Goal: Navigation & Orientation: Find specific page/section

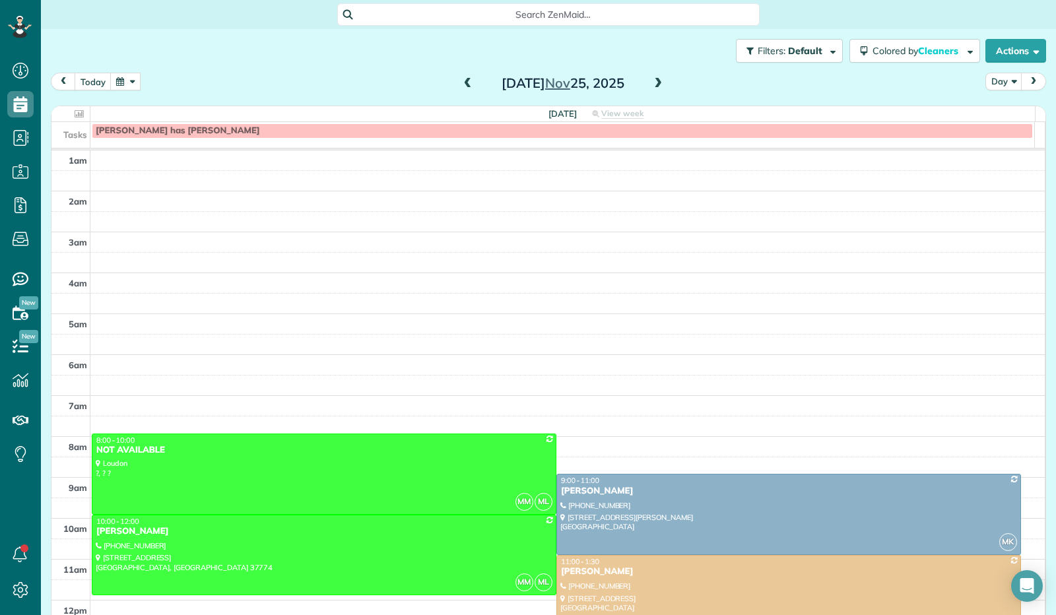
scroll to position [244, 0]
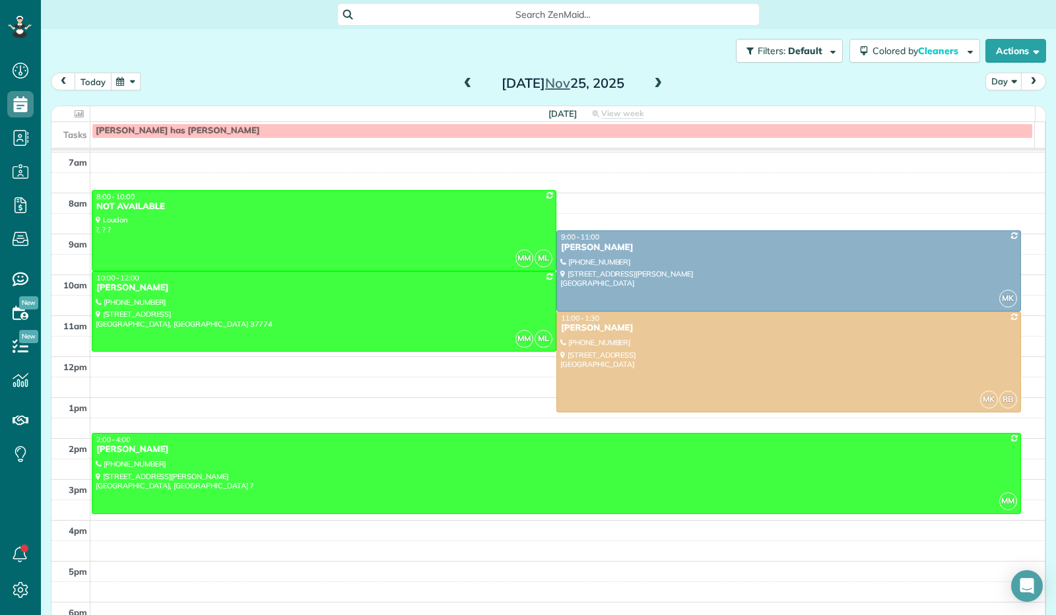
click at [91, 84] on button "today" at bounding box center [93, 82] width 37 height 18
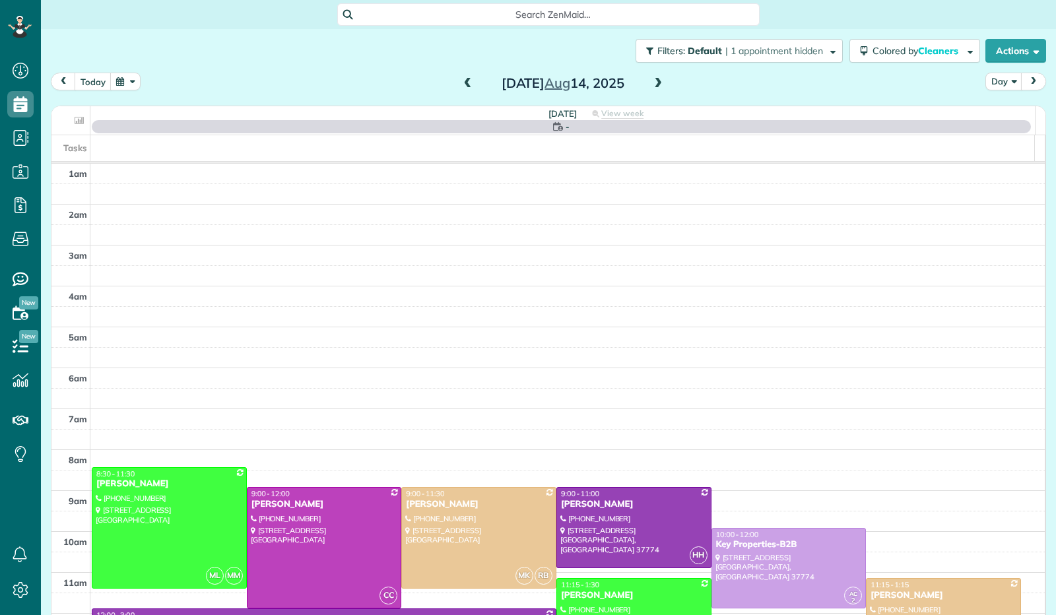
scroll to position [244, 0]
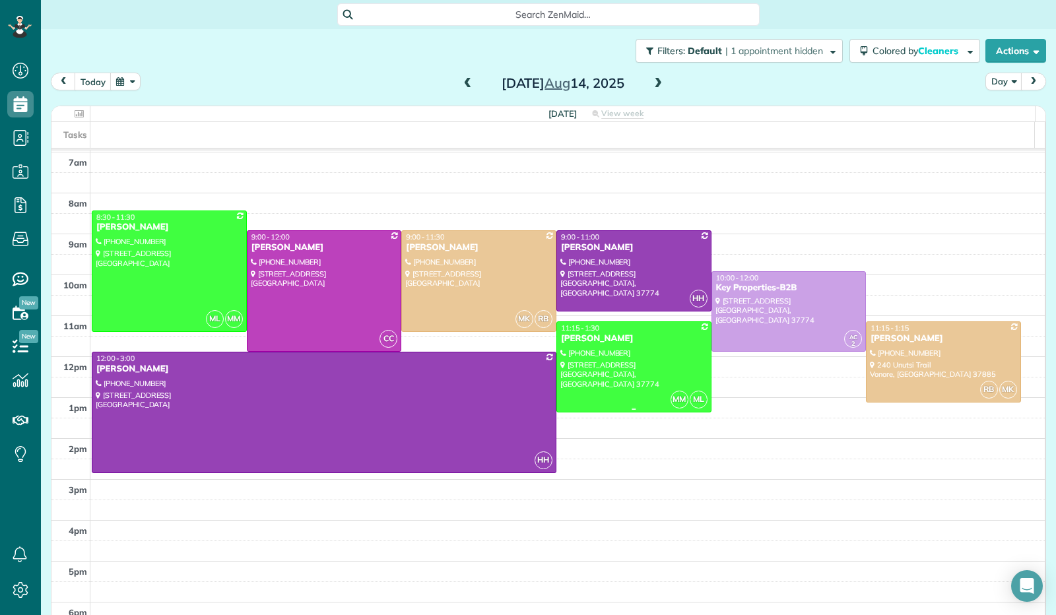
click at [587, 372] on div at bounding box center [634, 367] width 154 height 90
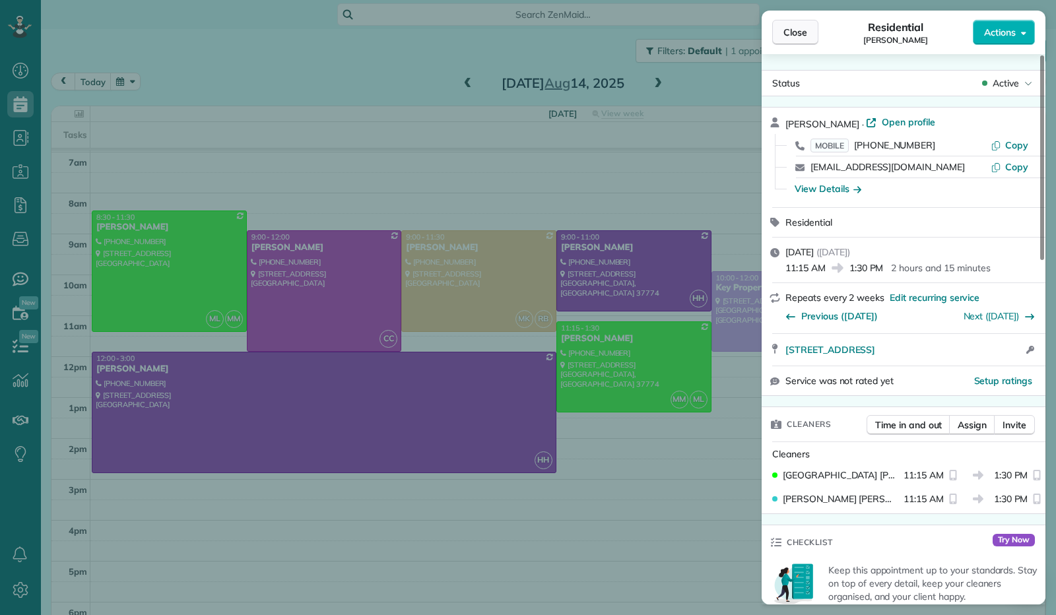
click at [795, 39] on button "Close" at bounding box center [795, 32] width 46 height 25
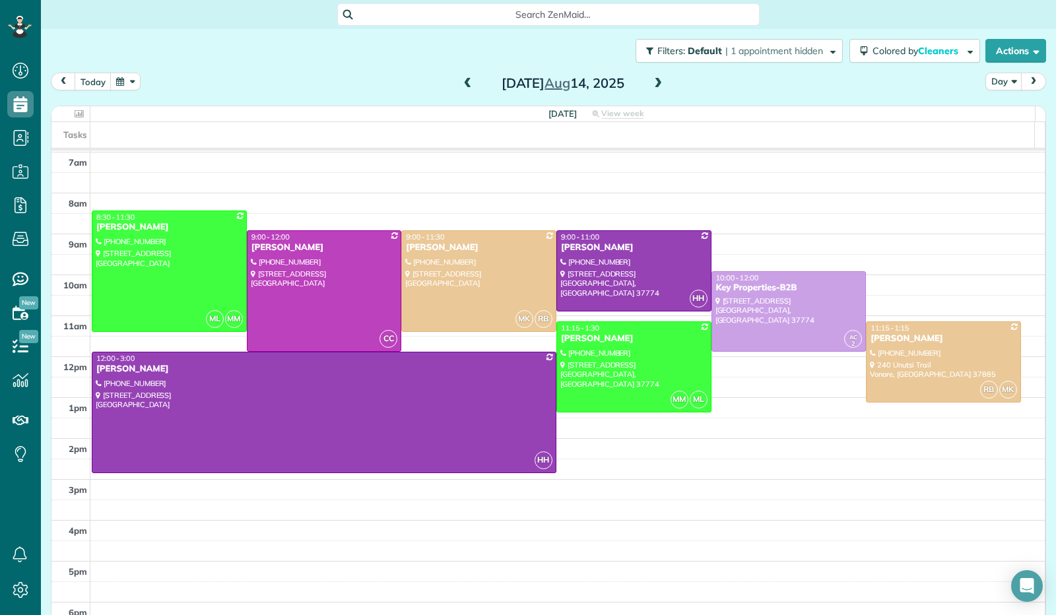
click at [126, 83] on button "button" at bounding box center [125, 82] width 30 height 18
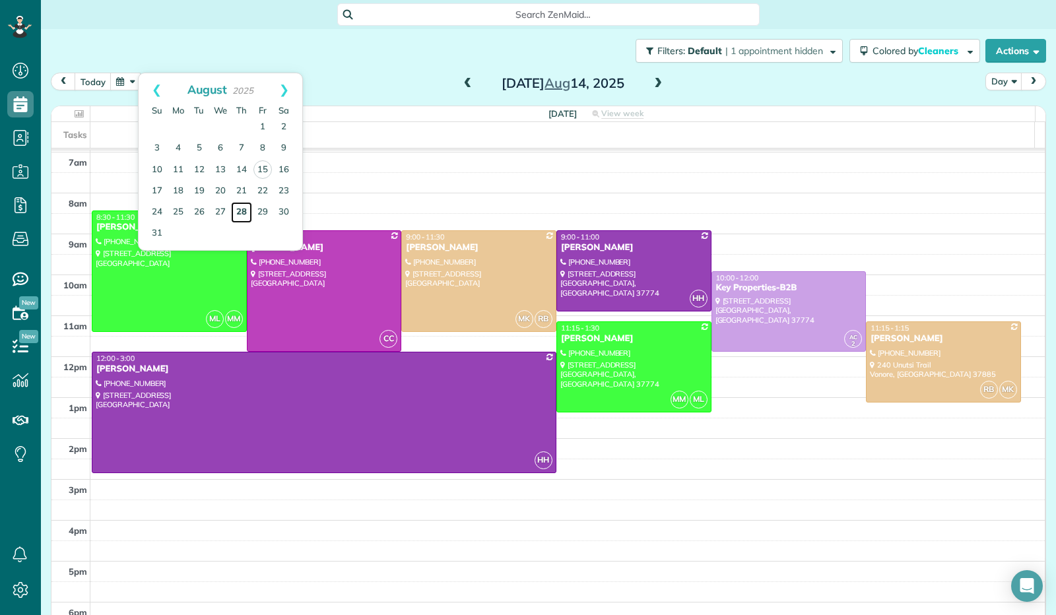
click at [247, 216] on link "28" at bounding box center [241, 212] width 21 height 21
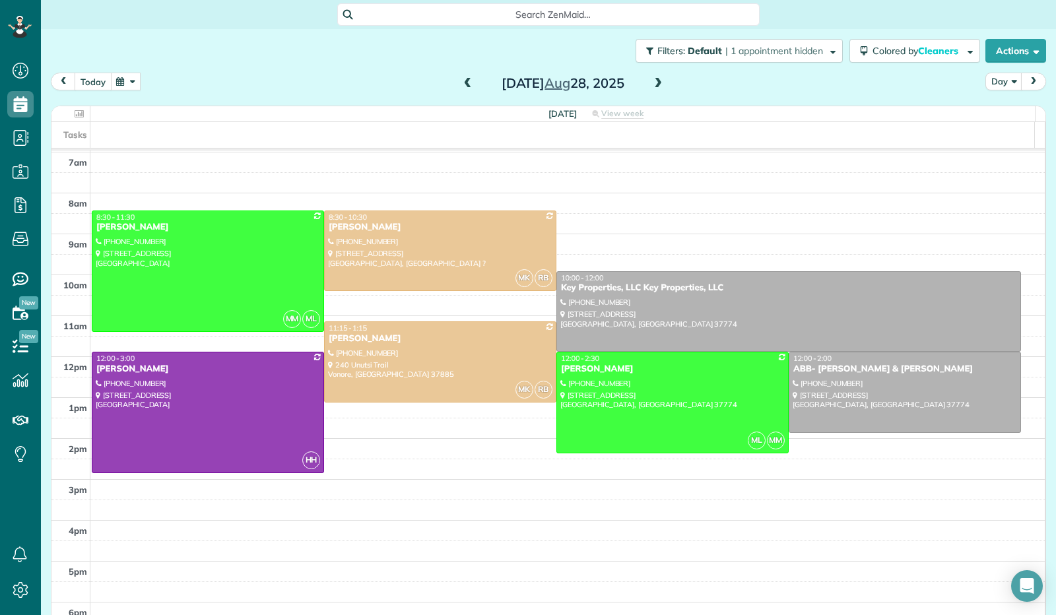
click at [95, 77] on button "today" at bounding box center [93, 82] width 37 height 18
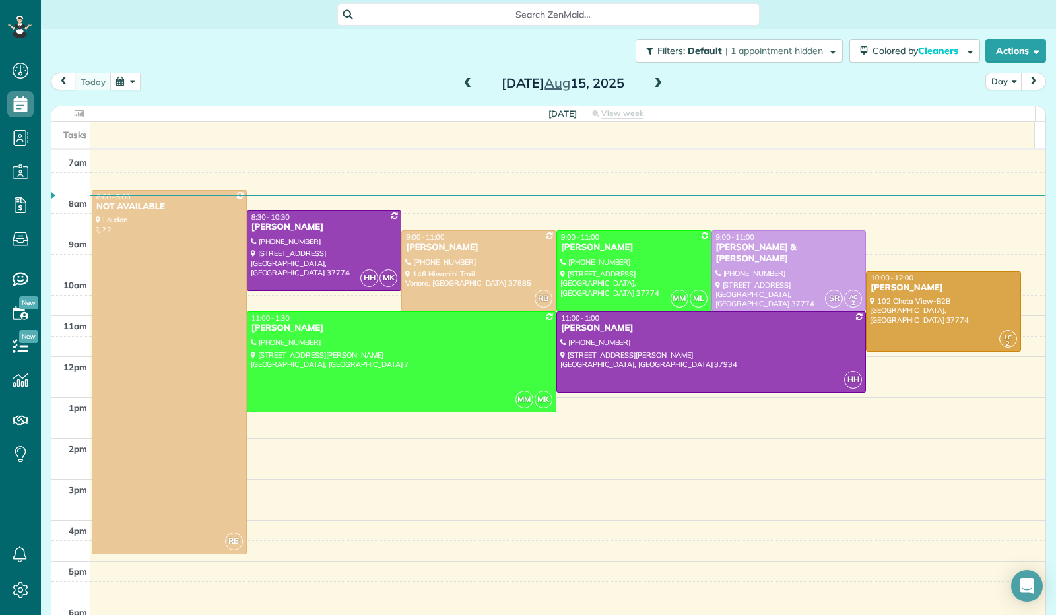
click at [462, 81] on span at bounding box center [468, 84] width 15 height 12
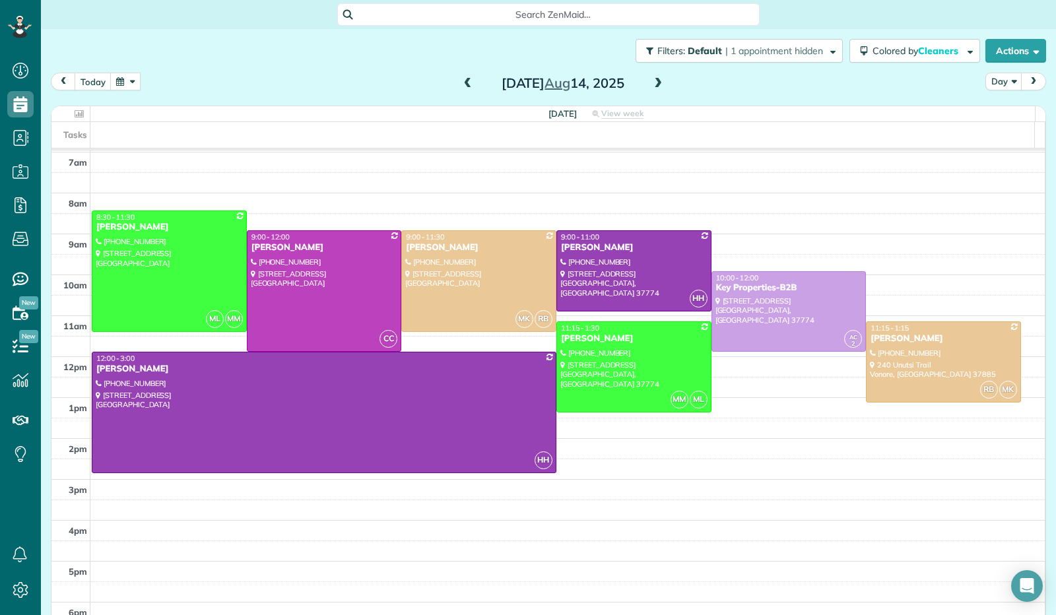
click at [127, 88] on button "button" at bounding box center [125, 82] width 30 height 18
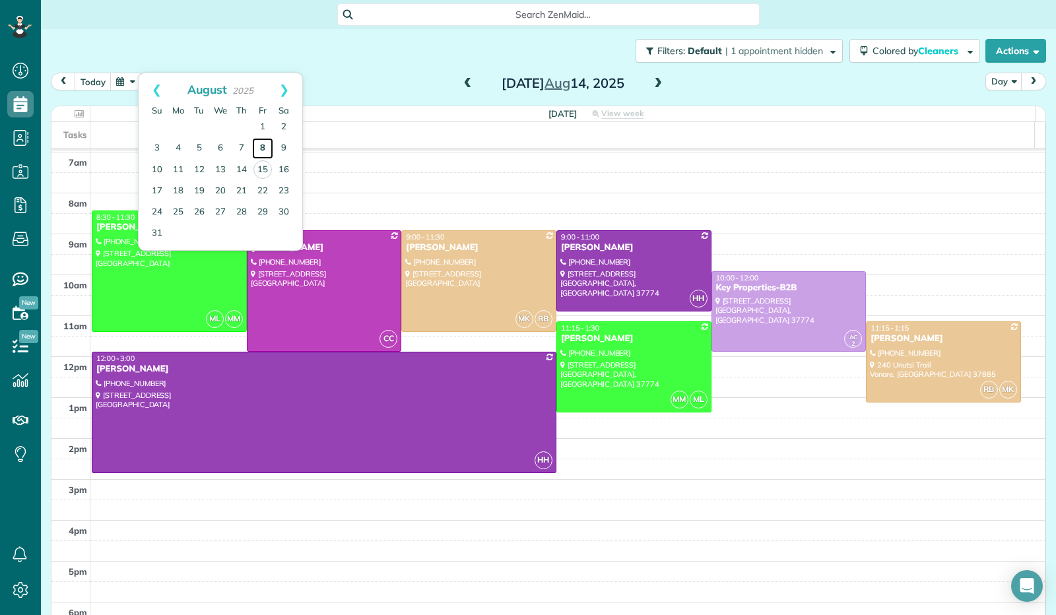
click at [260, 150] on link "8" at bounding box center [262, 148] width 21 height 21
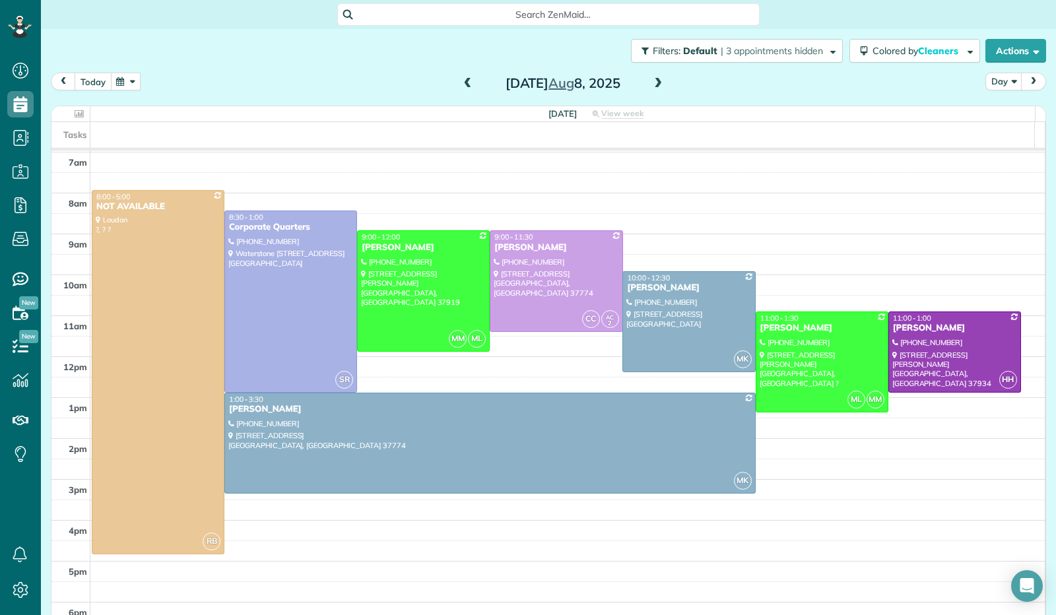
click at [90, 88] on button "today" at bounding box center [93, 82] width 37 height 18
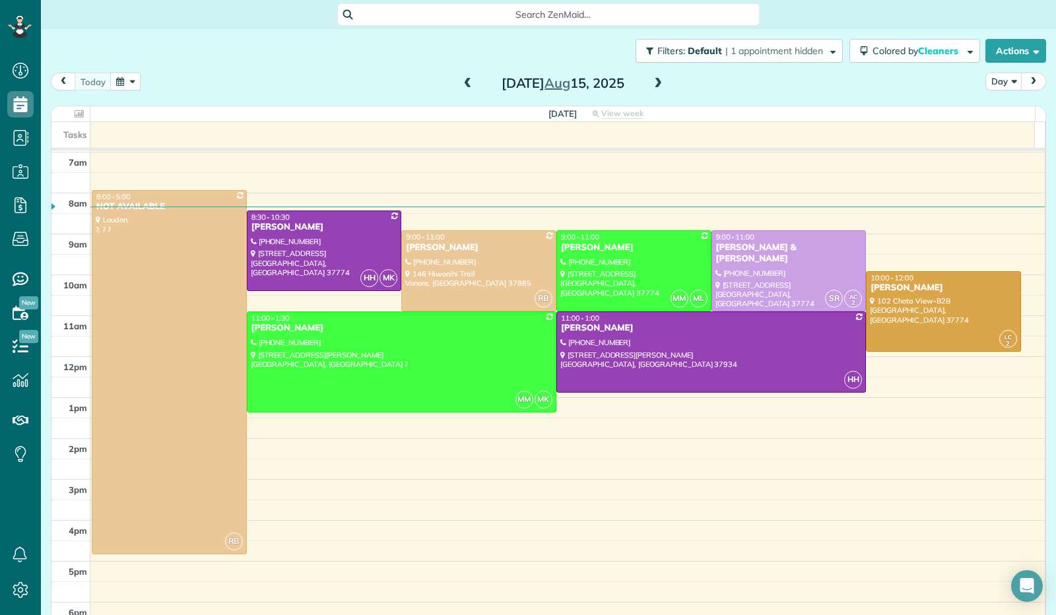
click at [462, 82] on span at bounding box center [468, 84] width 15 height 12
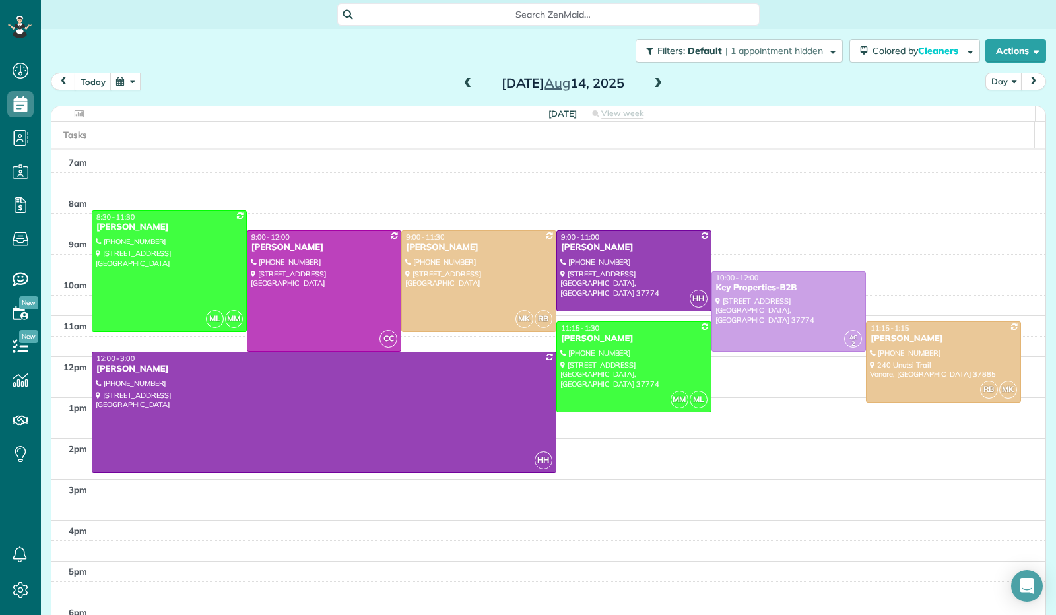
click at [652, 89] on span at bounding box center [658, 84] width 15 height 12
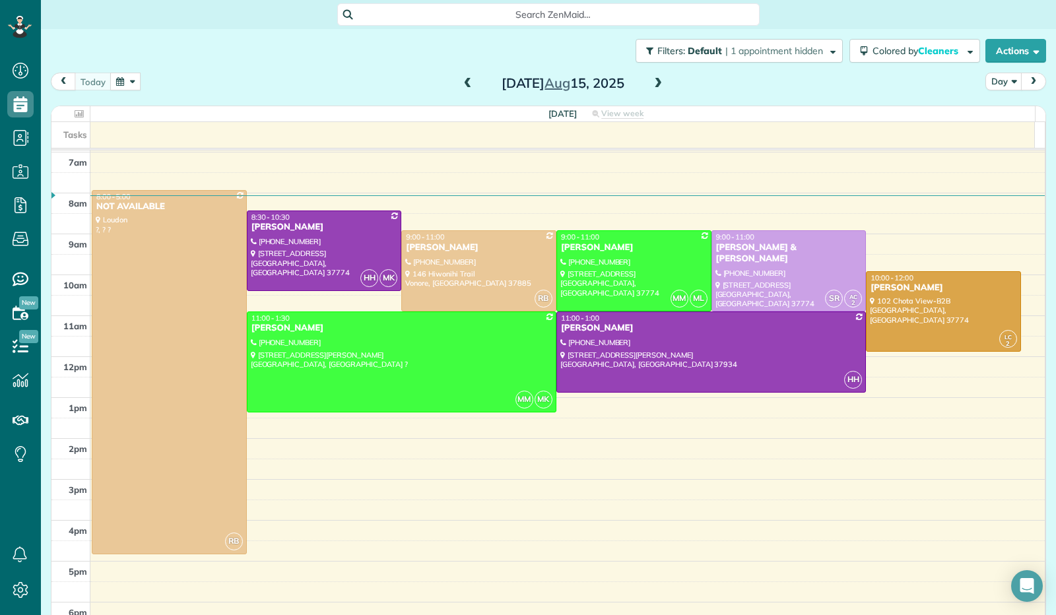
click at [655, 84] on span at bounding box center [658, 84] width 15 height 12
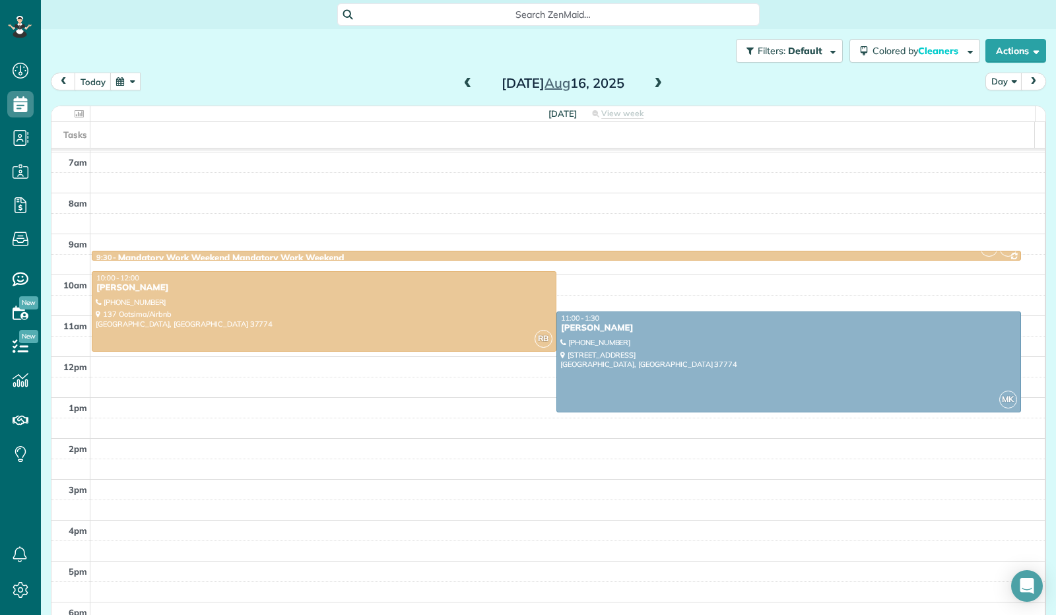
click at [655, 84] on span at bounding box center [658, 84] width 15 height 12
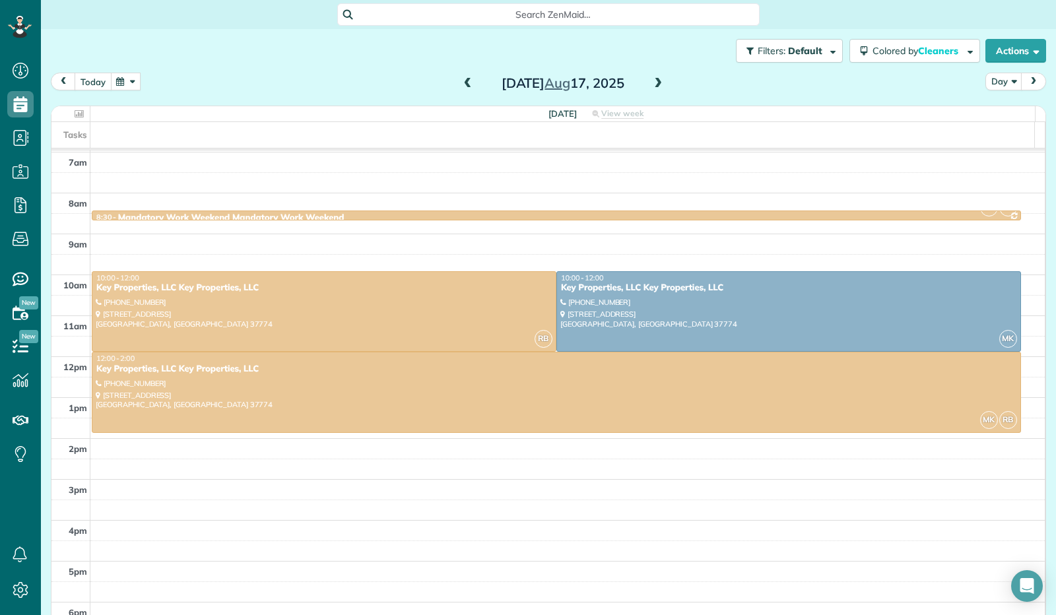
click at [94, 79] on button "today" at bounding box center [93, 82] width 37 height 18
